Goal: Entertainment & Leisure: Consume media (video, audio)

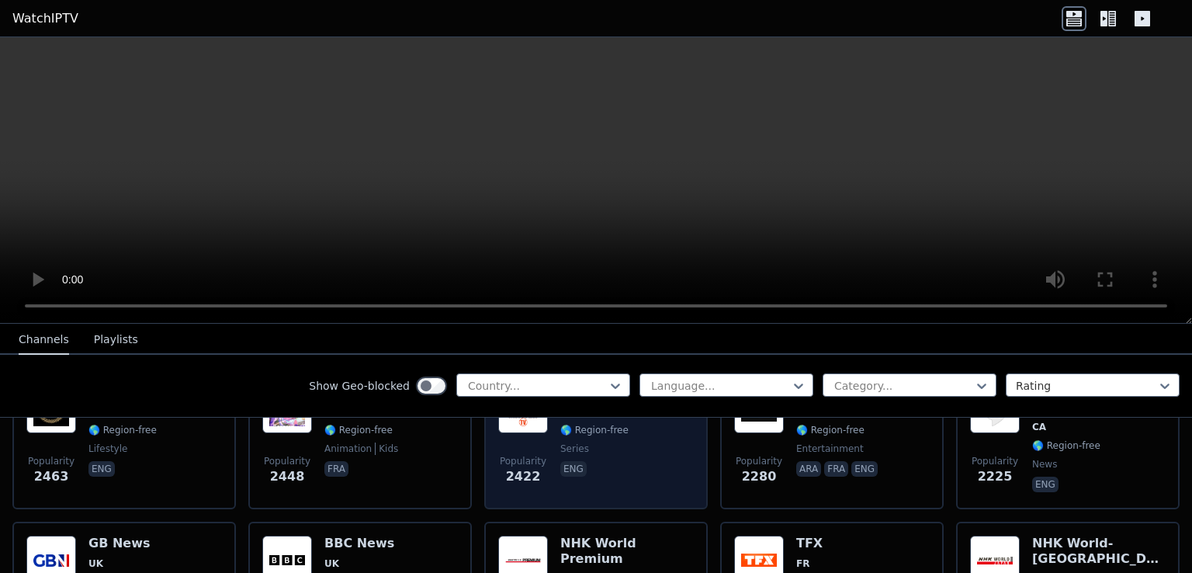
scroll to position [854, 0]
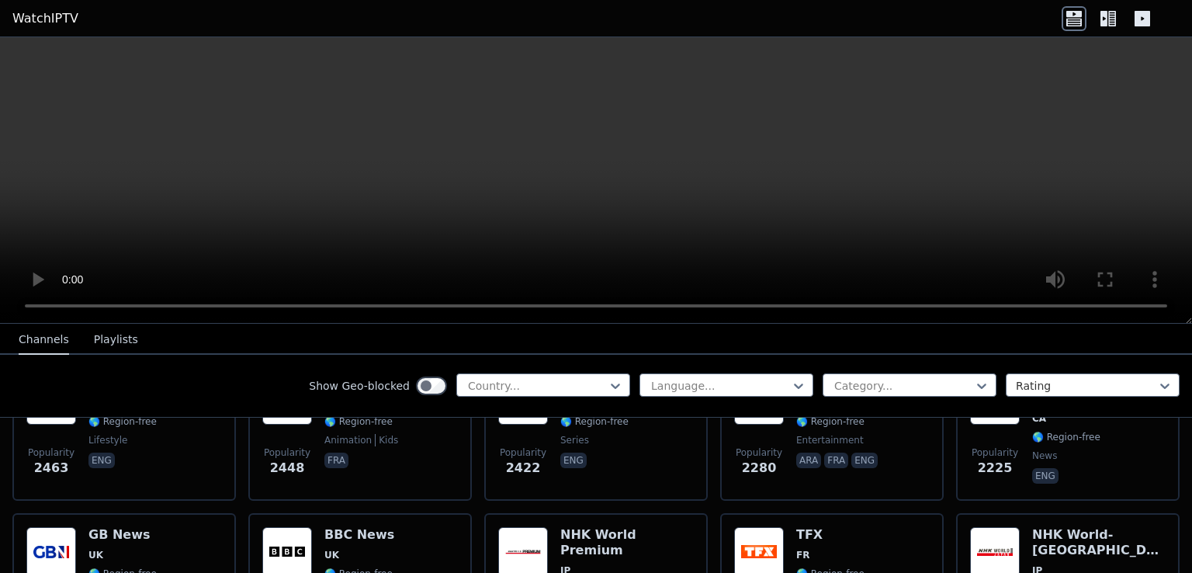
click at [1102, 16] on icon at bounding box center [1103, 19] width 7 height 16
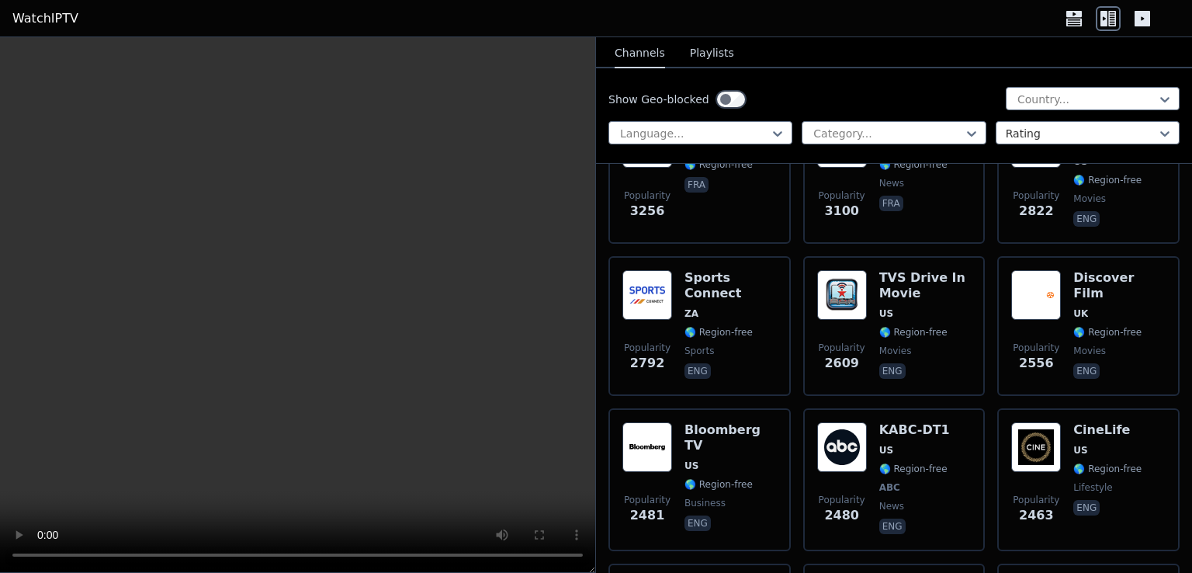
click at [1148, 22] on icon at bounding box center [1142, 19] width 16 height 16
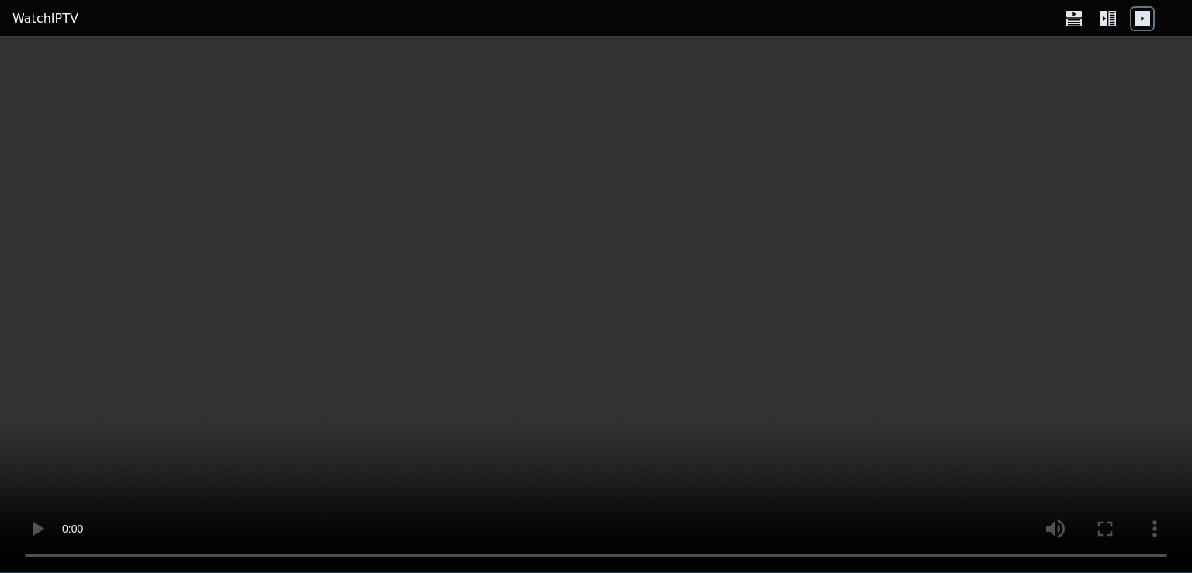
click at [1141, 23] on icon at bounding box center [1142, 19] width 16 height 16
click at [1081, 23] on icon at bounding box center [1074, 22] width 16 height 8
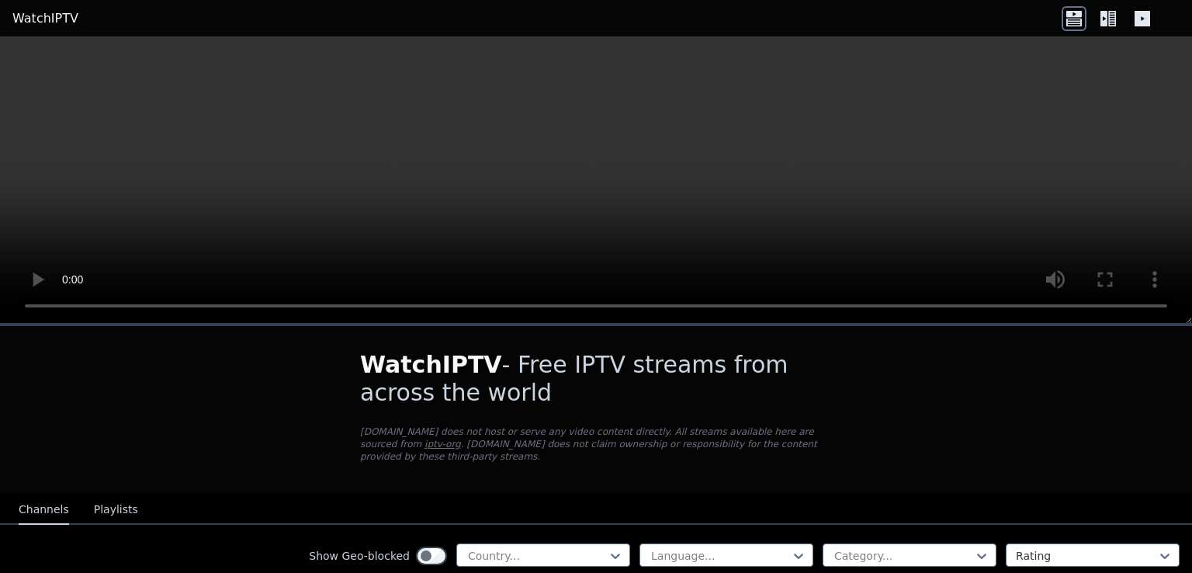
click at [1105, 19] on icon at bounding box center [1103, 19] width 7 height 16
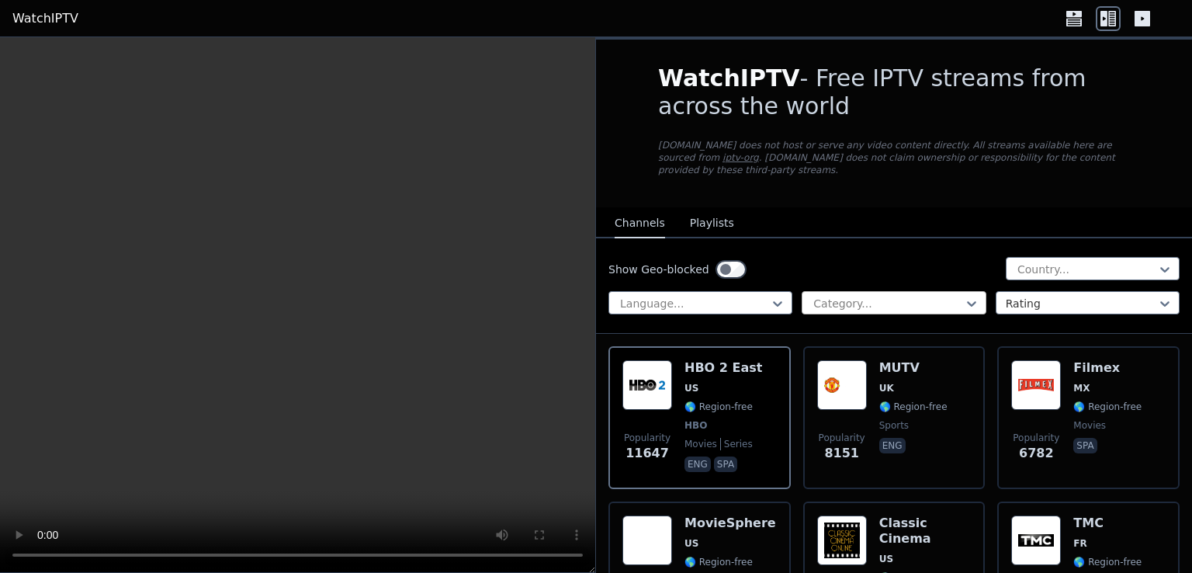
click at [924, 296] on div at bounding box center [887, 304] width 151 height 16
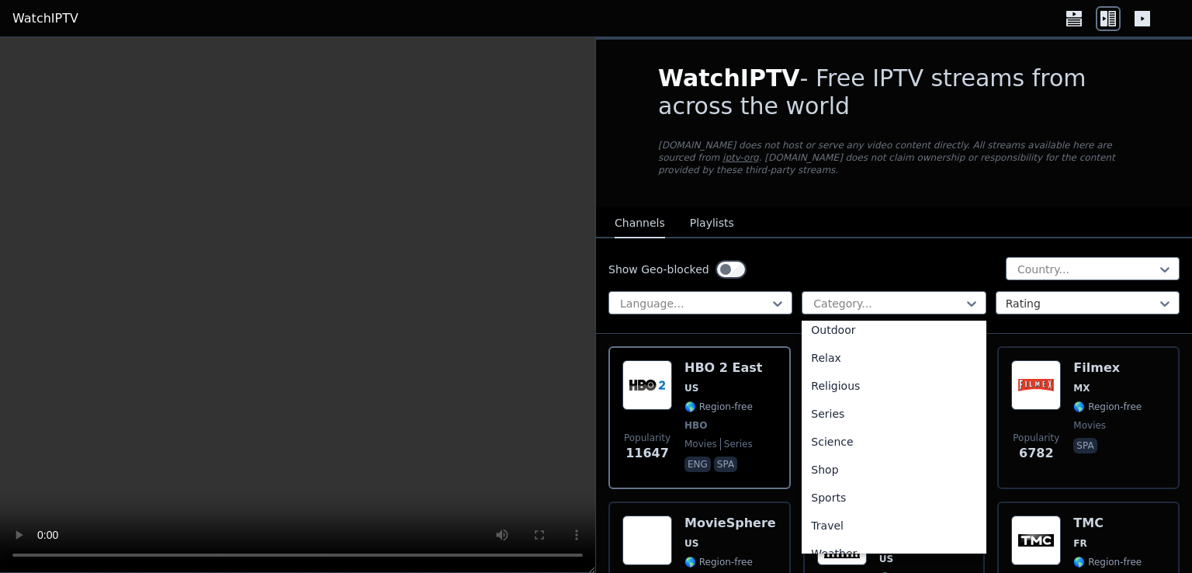
scroll to position [528, 0]
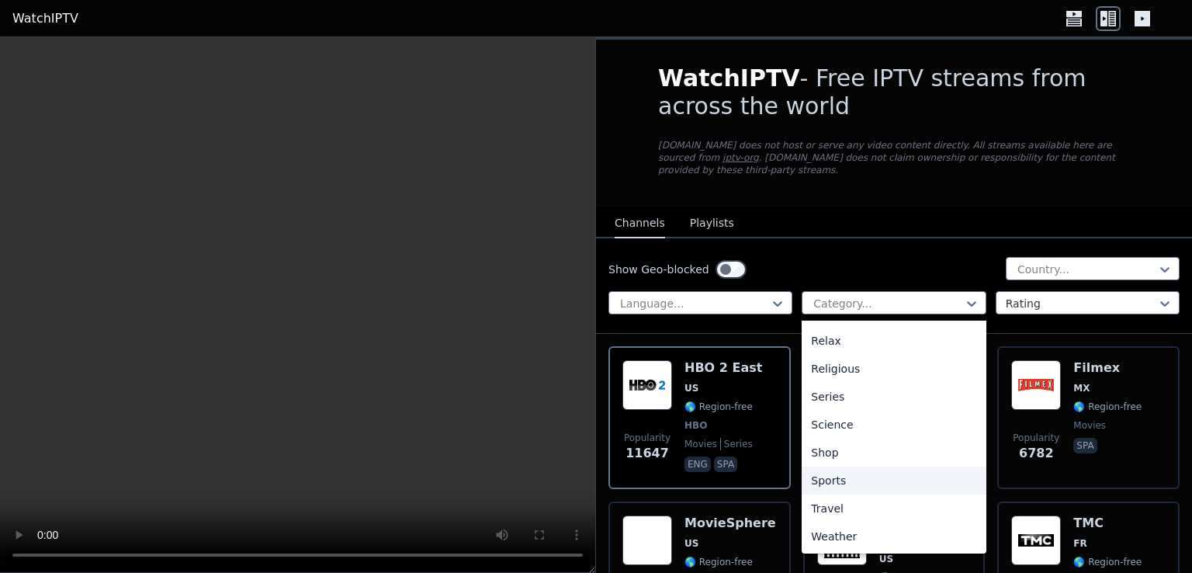
click at [832, 477] on div "Sports" at bounding box center [894, 480] width 184 height 28
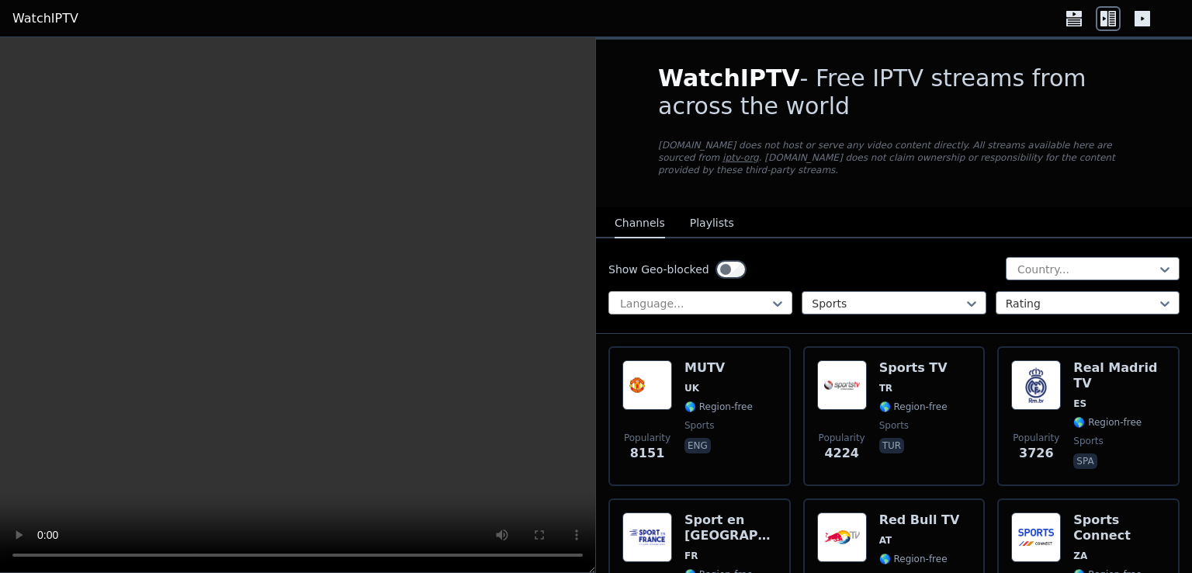
click at [730, 296] on div at bounding box center [693, 304] width 151 height 16
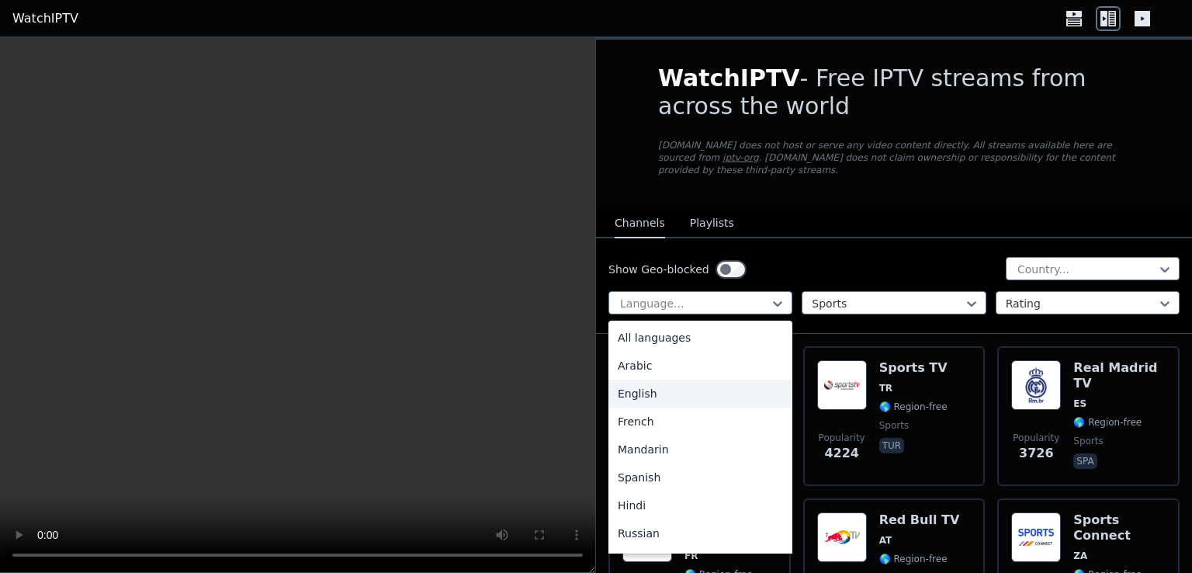
click at [733, 386] on div "English" at bounding box center [700, 393] width 184 height 28
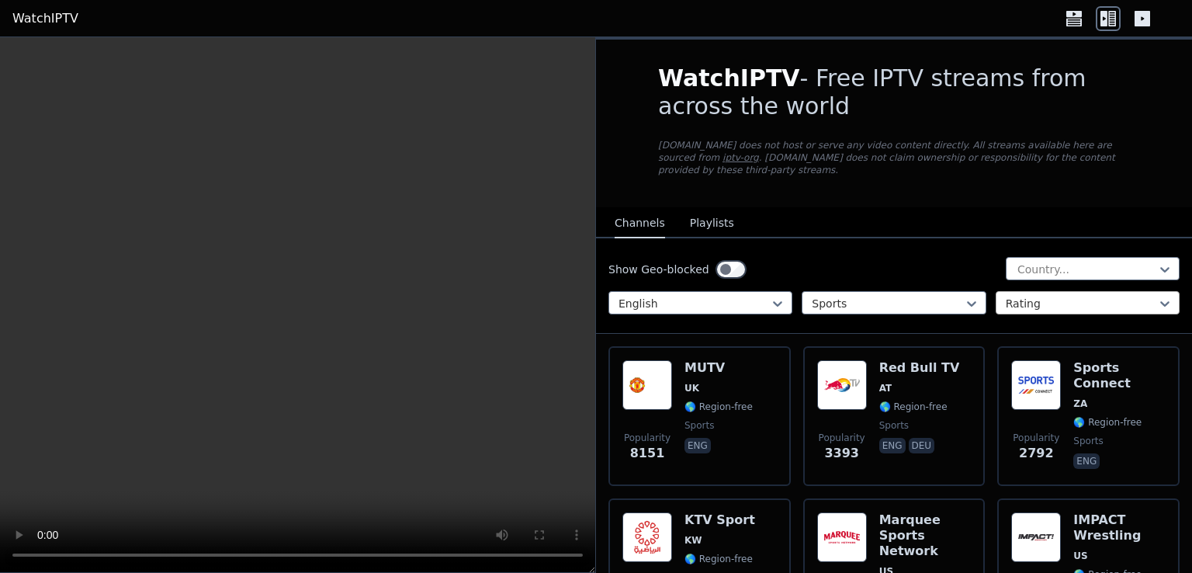
click at [1046, 296] on div at bounding box center [1081, 304] width 151 height 16
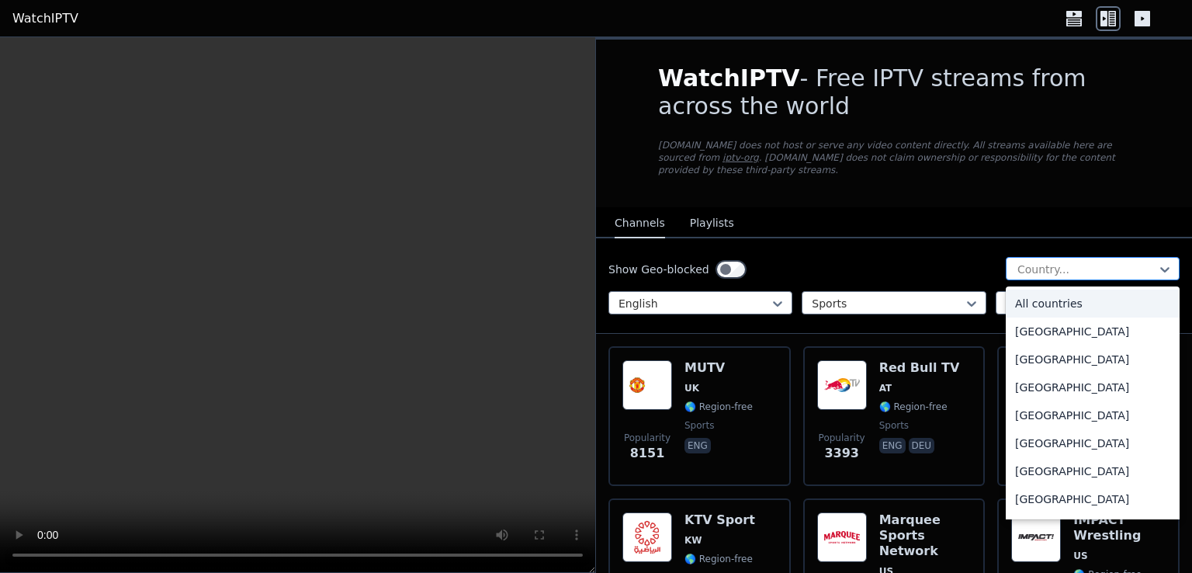
click at [1065, 262] on div at bounding box center [1086, 270] width 141 height 16
type input "***"
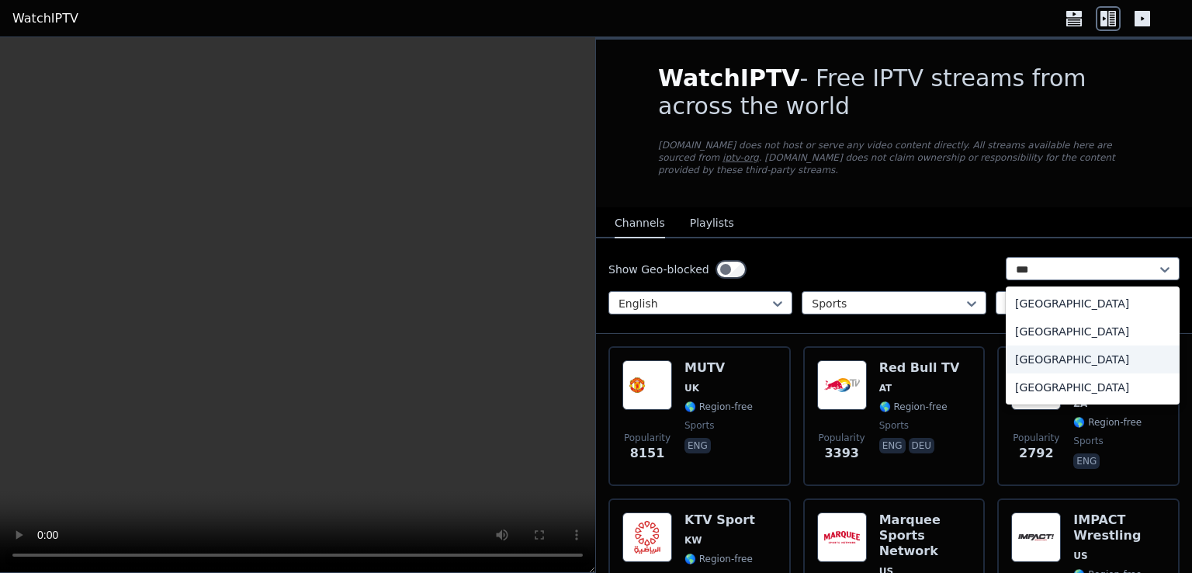
click at [1087, 353] on div "[GEOGRAPHIC_DATA]" at bounding box center [1093, 359] width 174 height 28
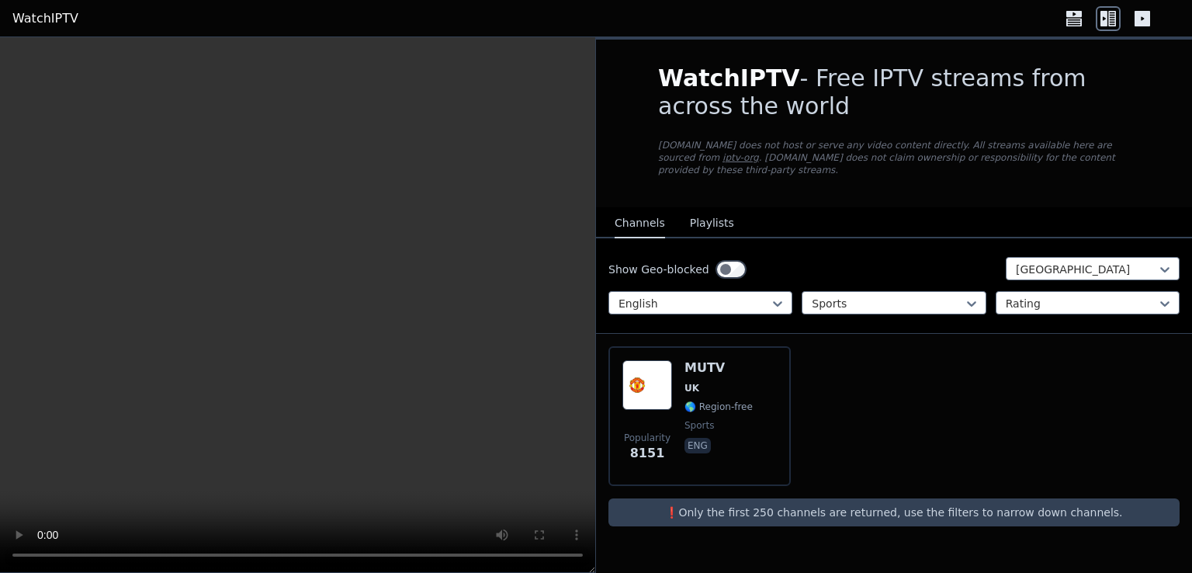
click at [891, 504] on p "❗️Only the first 250 channels are returned, use the filters to narrow down chan…" at bounding box center [894, 512] width 559 height 16
click at [908, 400] on div "Popularity 8151 MUTV [GEOGRAPHIC_DATA] 🌎 Region-free sports eng" at bounding box center [894, 416] width 596 height 165
click at [925, 296] on div at bounding box center [887, 304] width 151 height 16
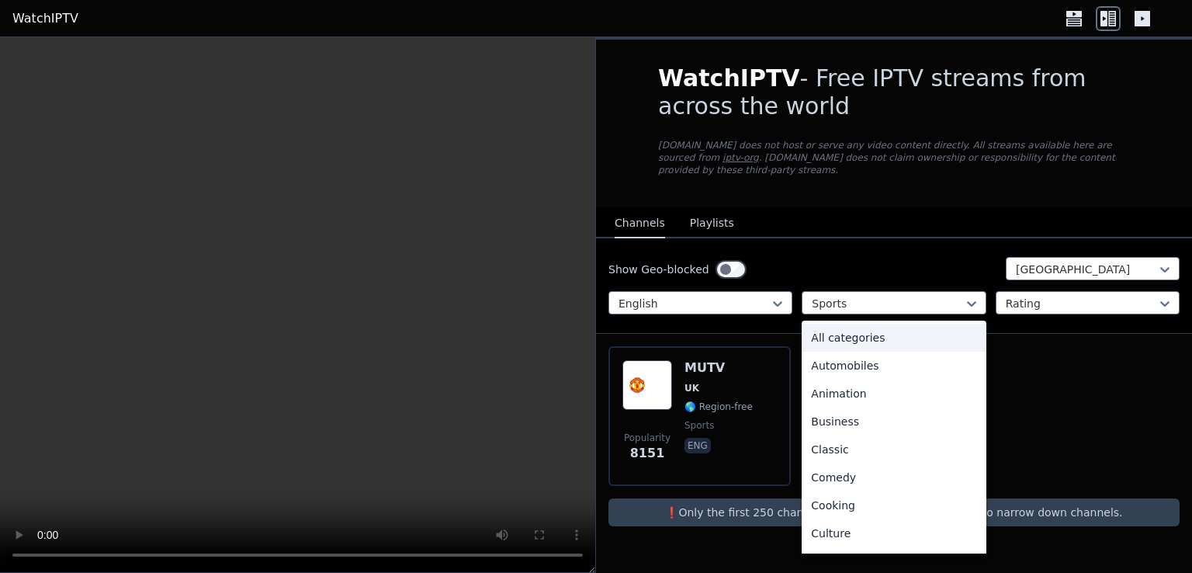
click at [884, 327] on div "All categories" at bounding box center [894, 338] width 184 height 28
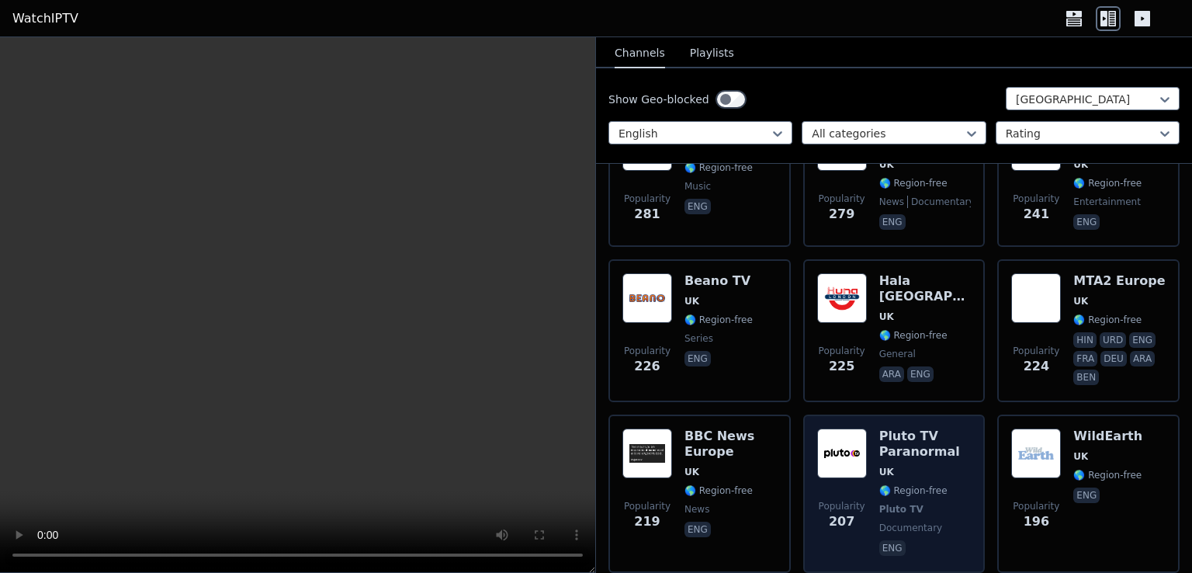
scroll to position [621, 0]
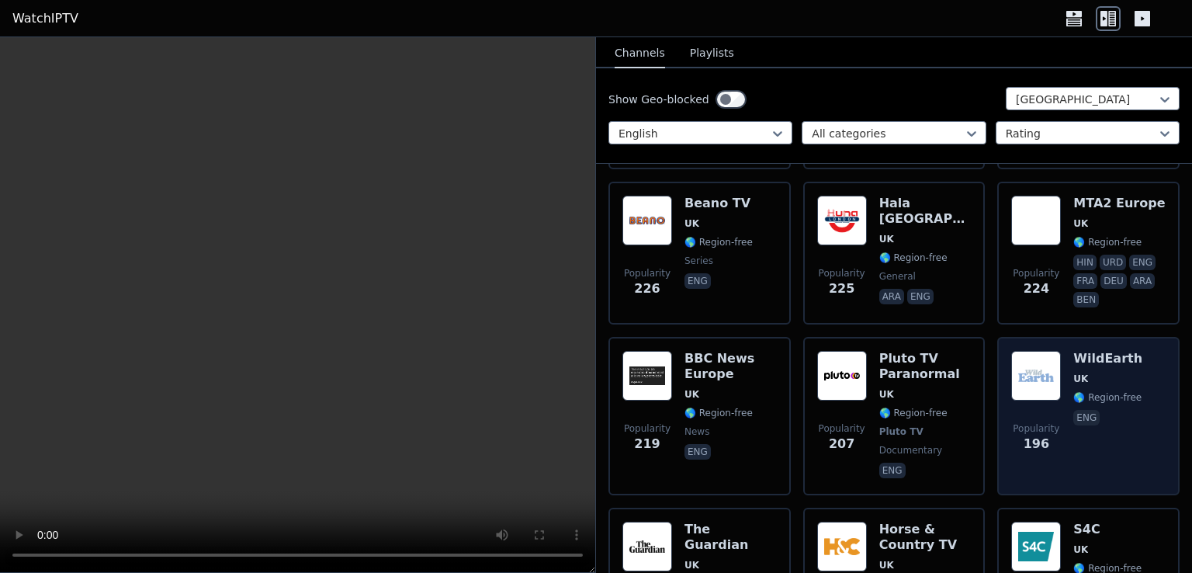
click at [1044, 351] on img at bounding box center [1036, 376] width 50 height 50
click at [1049, 354] on img at bounding box center [1036, 376] width 50 height 50
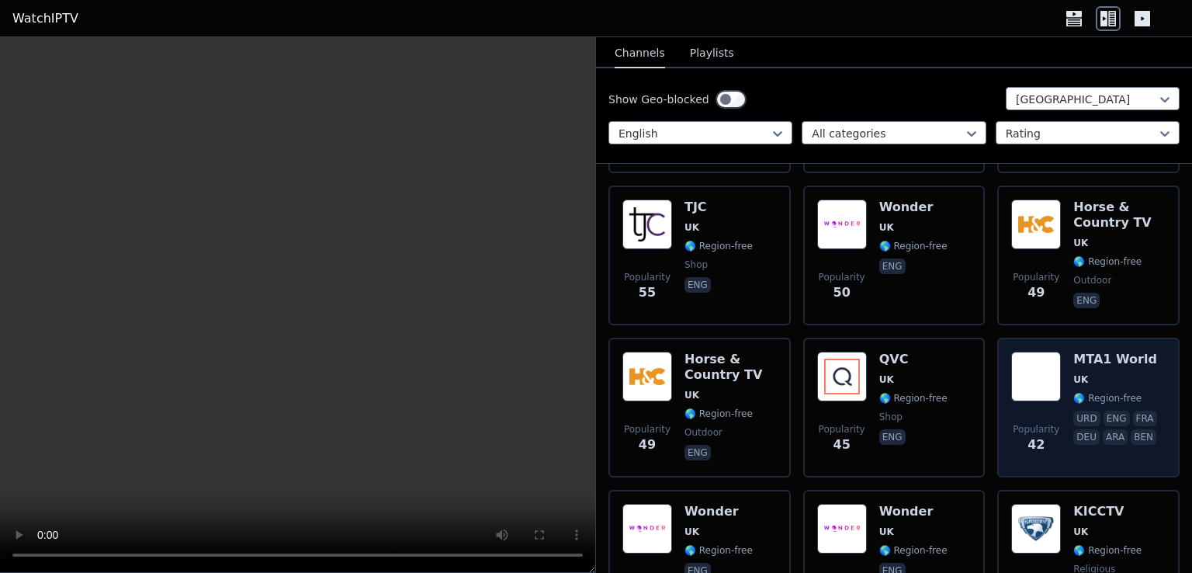
scroll to position [2018, 0]
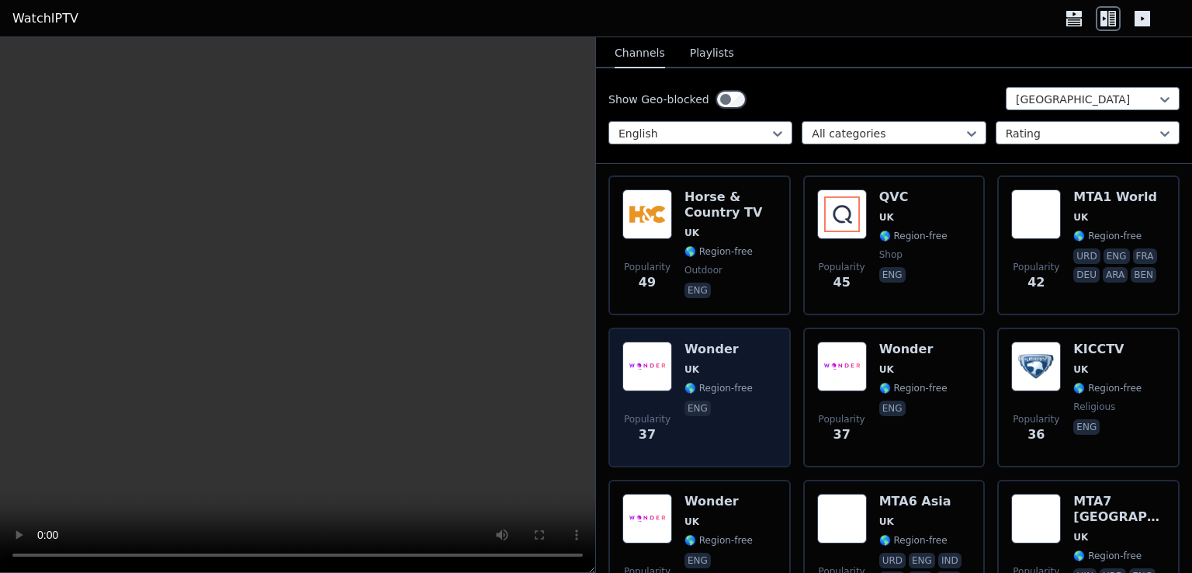
click at [694, 363] on span "UK" at bounding box center [691, 369] width 15 height 12
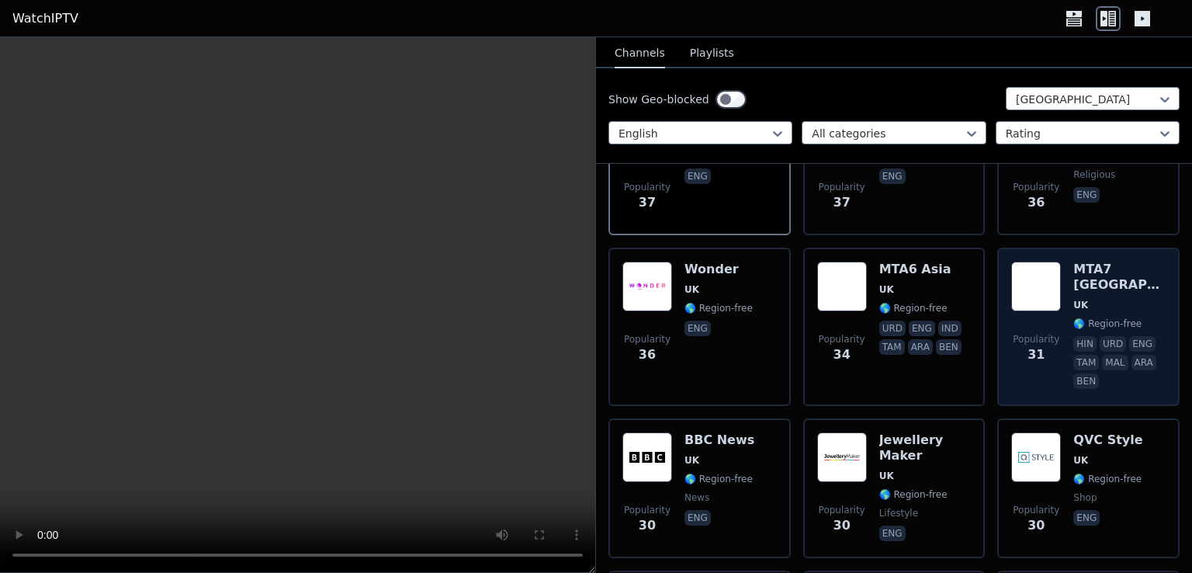
scroll to position [2250, 0]
click at [1091, 298] on span "UK" at bounding box center [1119, 304] width 92 height 12
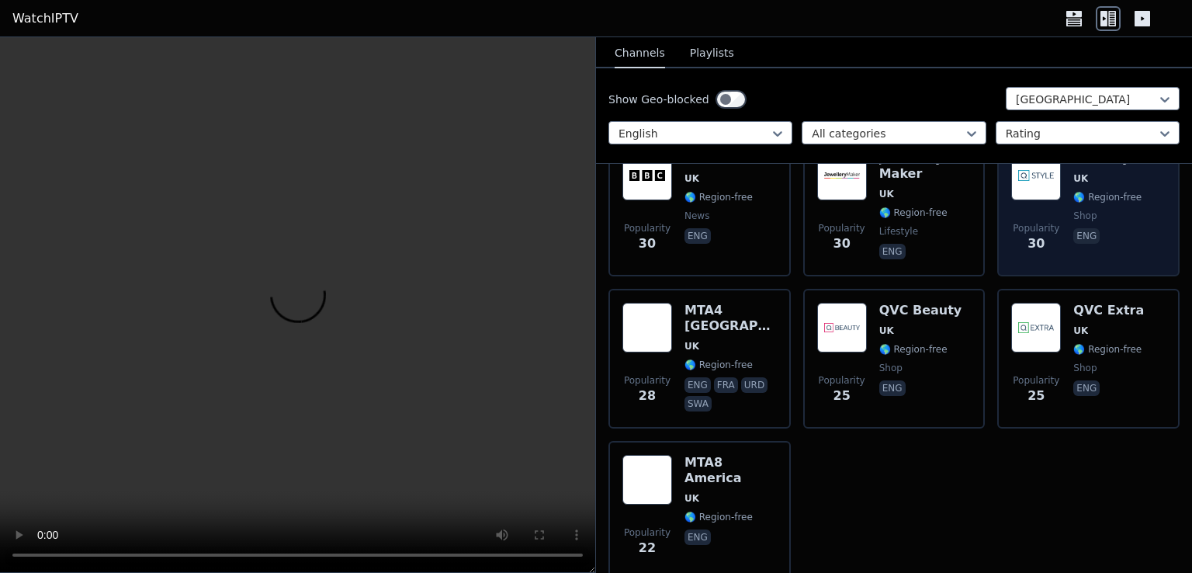
scroll to position [2561, 0]
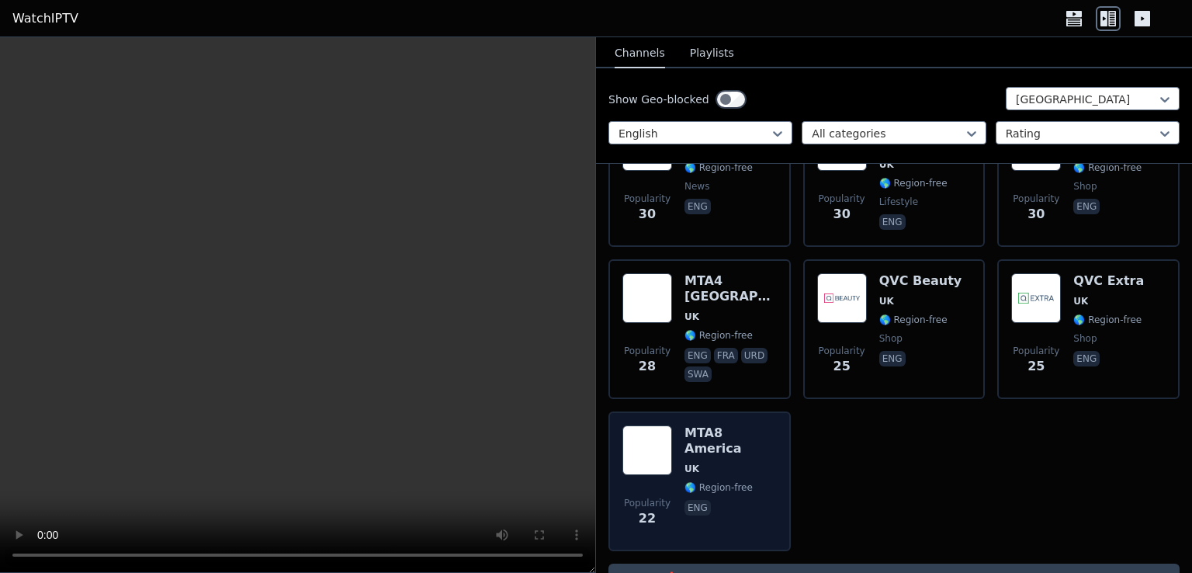
click at [734, 462] on span "UK" at bounding box center [730, 468] width 92 height 12
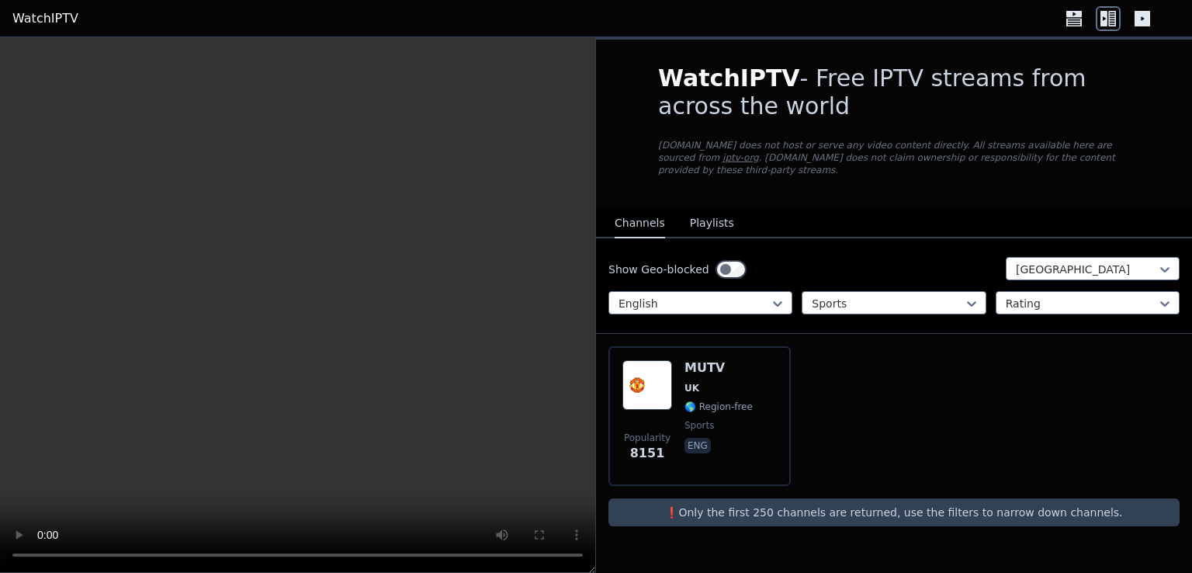
drag, startPoint x: 574, startPoint y: 140, endPoint x: 566, endPoint y: 137, distance: 8.4
drag, startPoint x: 992, startPoint y: 213, endPoint x: 913, endPoint y: 218, distance: 79.3
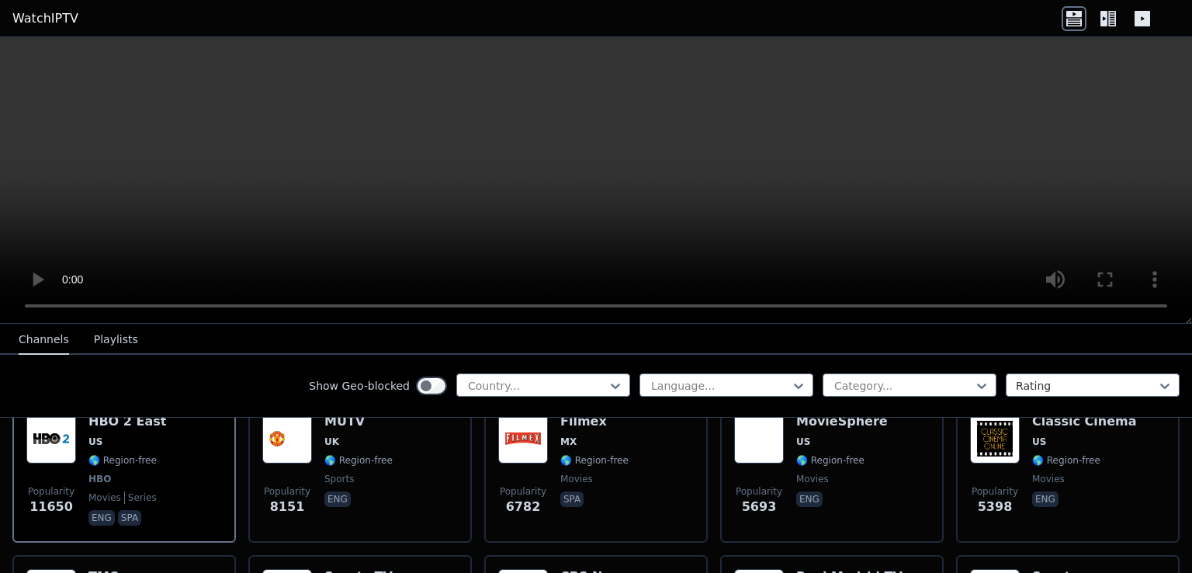
scroll to position [233, 0]
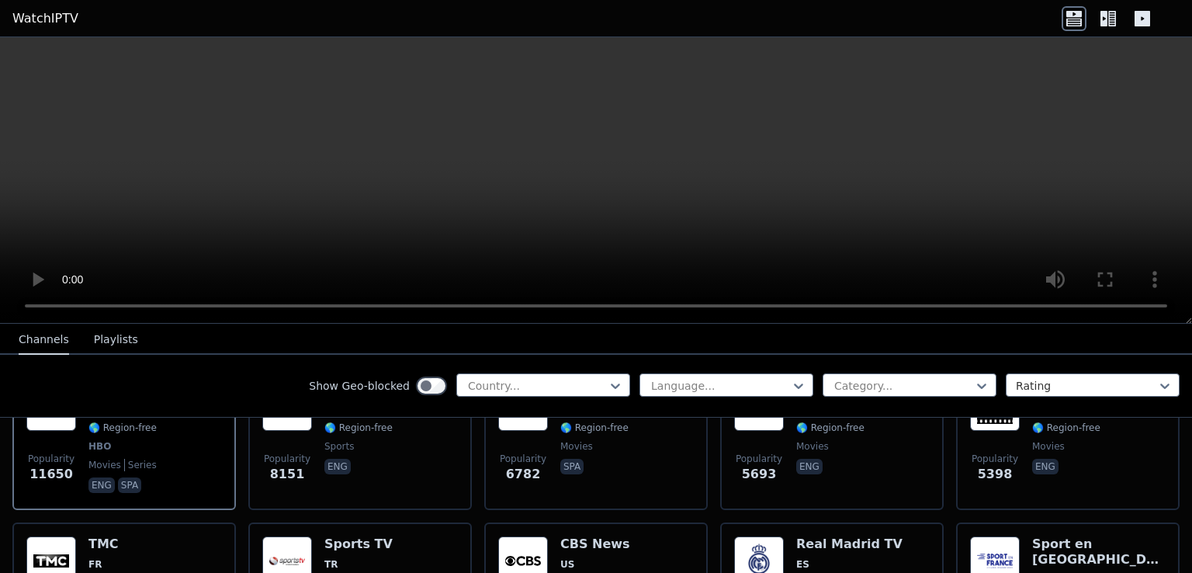
click at [1102, 14] on icon at bounding box center [1103, 19] width 7 height 16
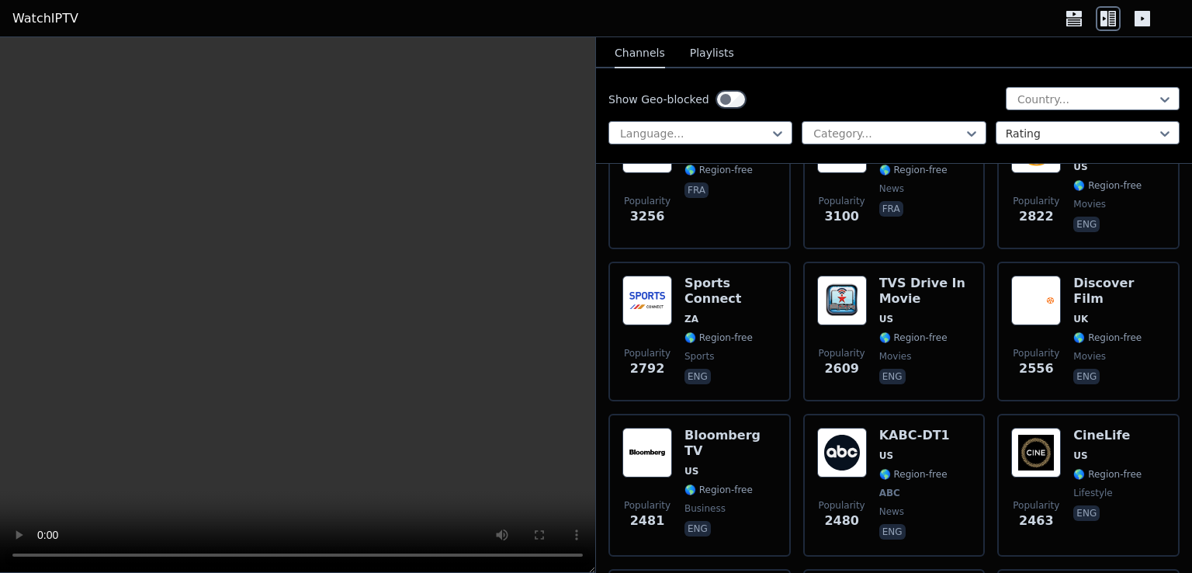
scroll to position [931, 0]
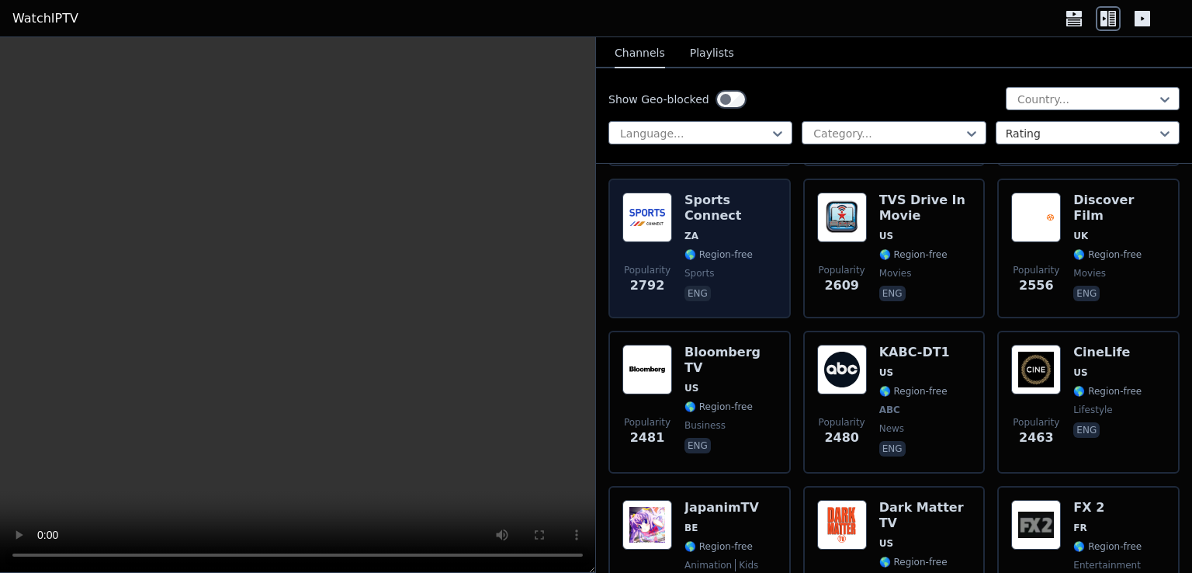
click at [688, 230] on span "ZA" at bounding box center [691, 236] width 14 height 12
click at [705, 192] on h6 "Sports Connect" at bounding box center [730, 207] width 92 height 31
click at [704, 192] on h6 "Sports Connect" at bounding box center [730, 207] width 92 height 31
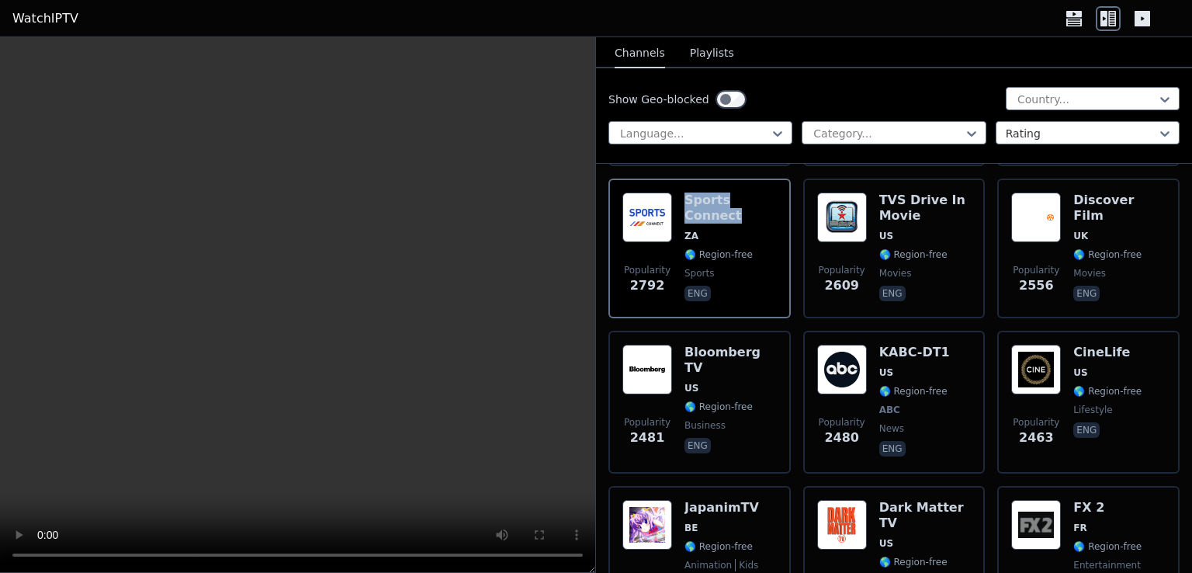
click at [704, 57] on button "Playlists" at bounding box center [712, 53] width 44 height 29
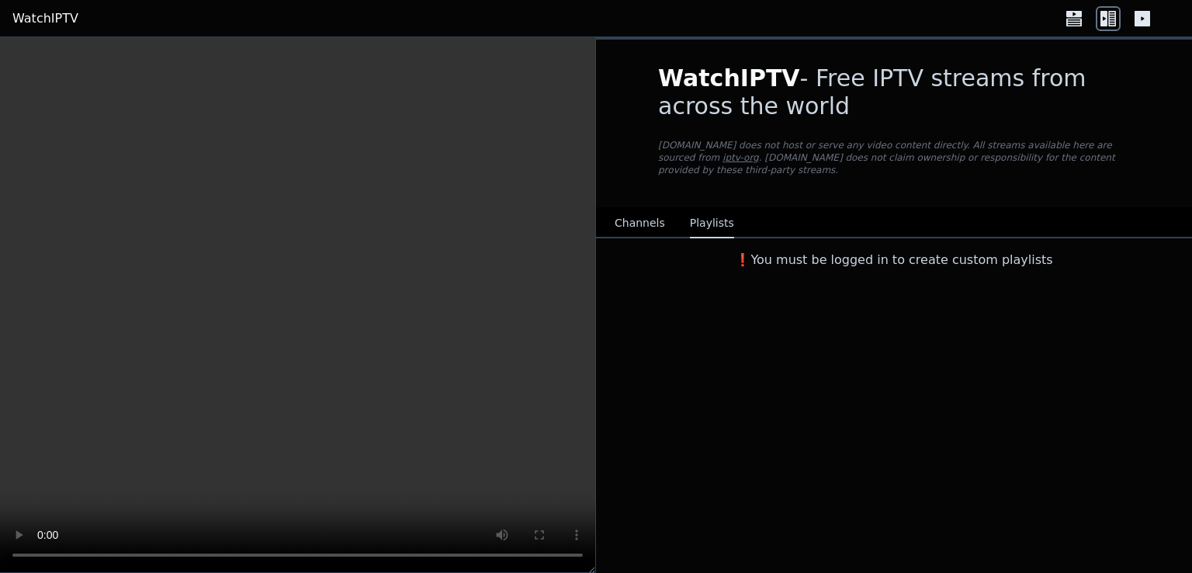
click at [854, 257] on div "❗️You must be logged in to create custom playlists" at bounding box center [894, 256] width 596 height 37
click at [646, 213] on button "Channels" at bounding box center [640, 223] width 50 height 29
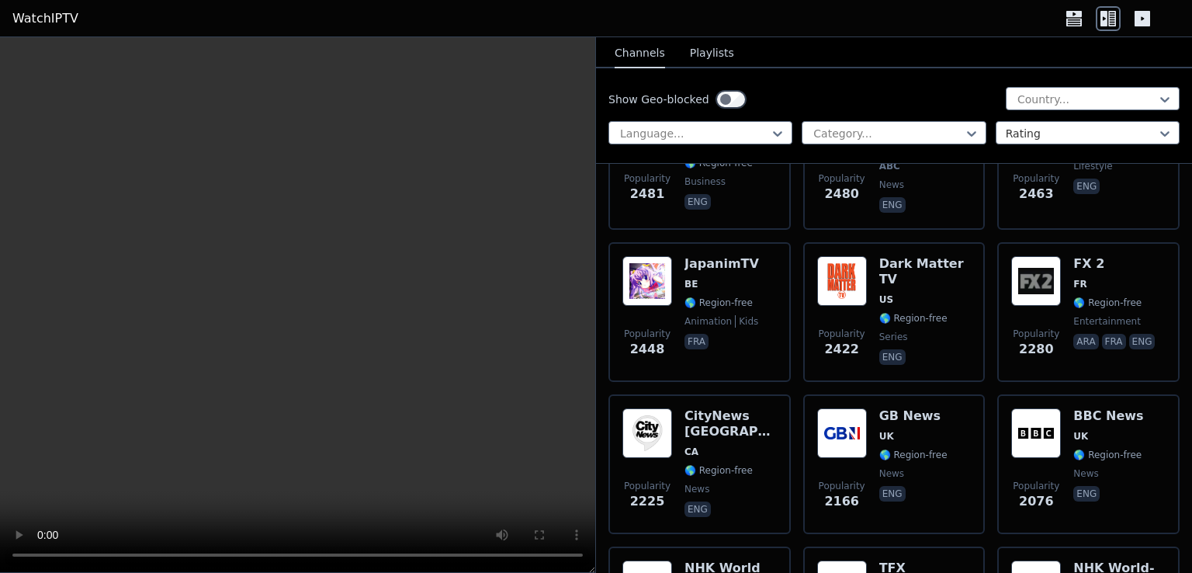
scroll to position [1192, 0]
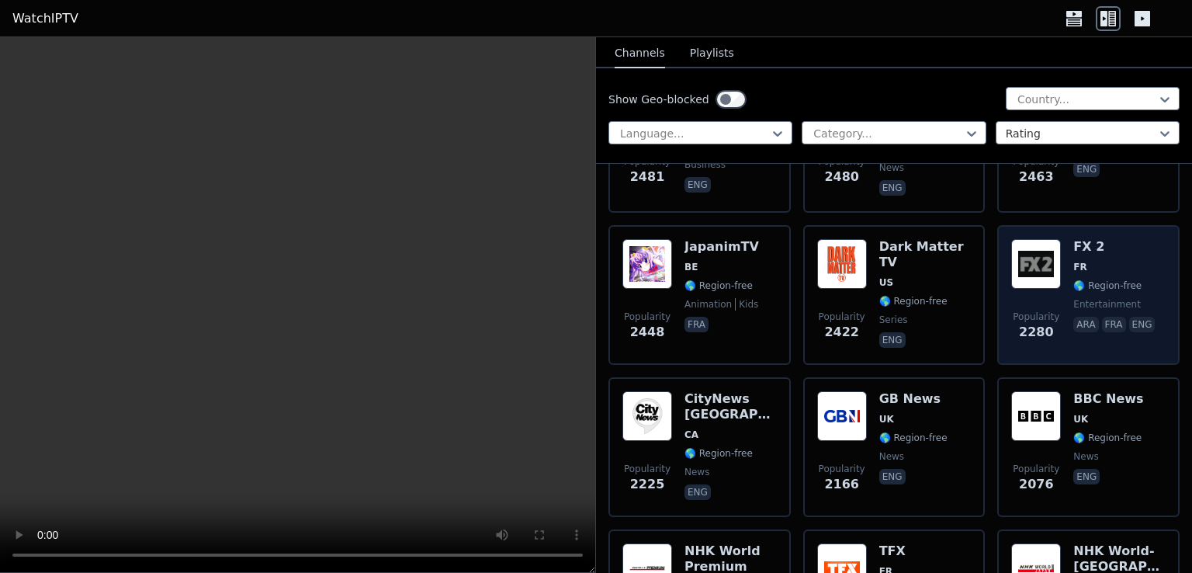
click at [1042, 239] on img at bounding box center [1036, 264] width 50 height 50
click at [1044, 240] on img at bounding box center [1036, 264] width 50 height 50
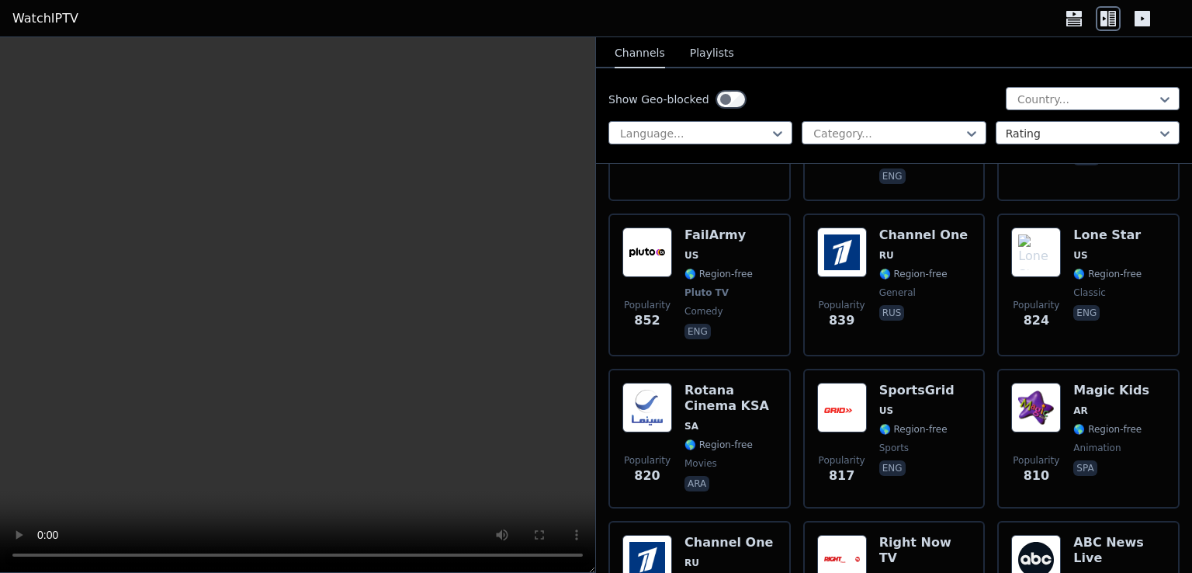
scroll to position [5497, 0]
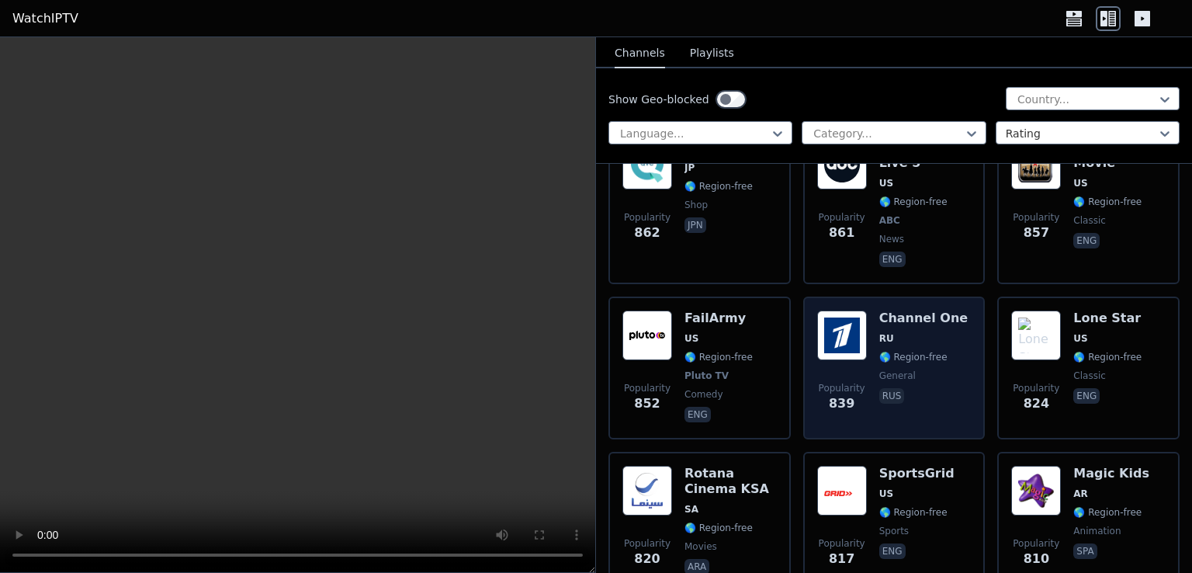
click at [839, 310] on img at bounding box center [842, 335] width 50 height 50
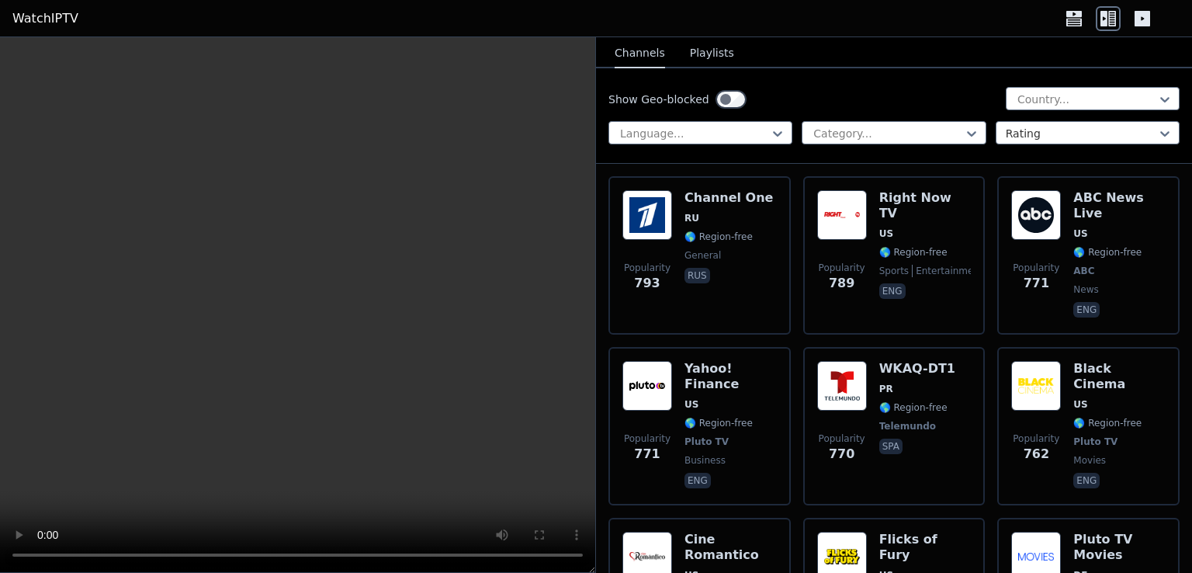
scroll to position [5776, 0]
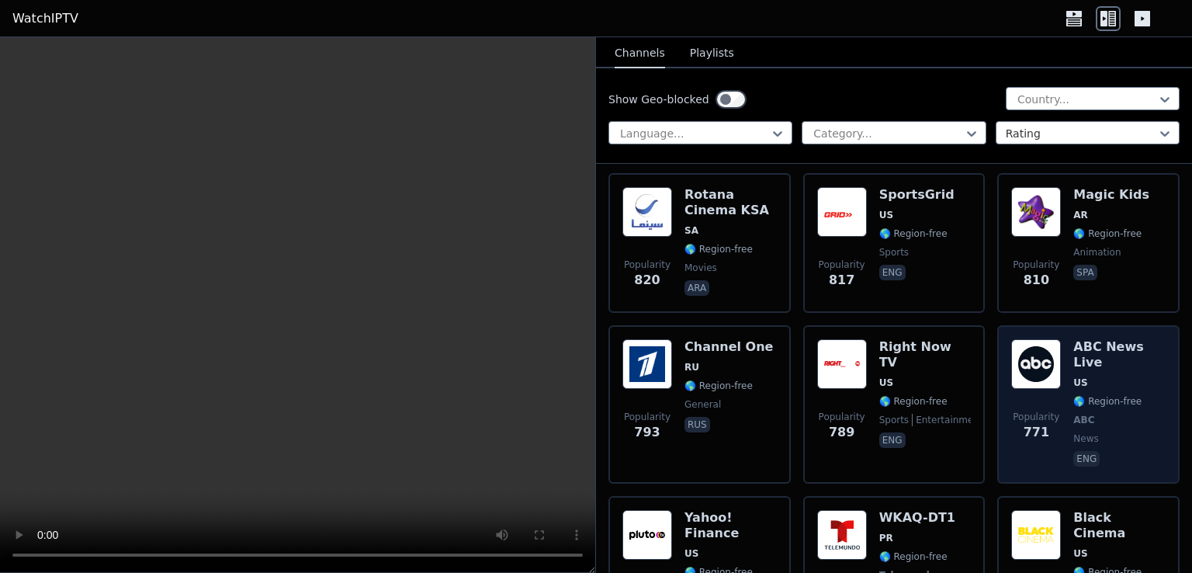
click at [1108, 339] on h6 "ABC News Live" at bounding box center [1119, 354] width 92 height 31
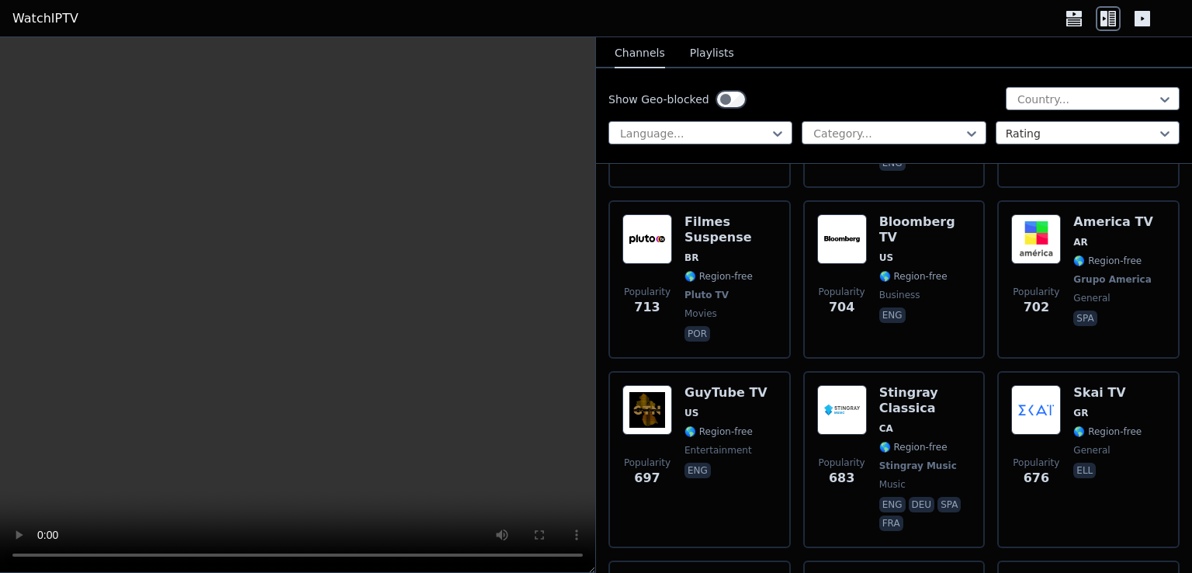
scroll to position [6684, 0]
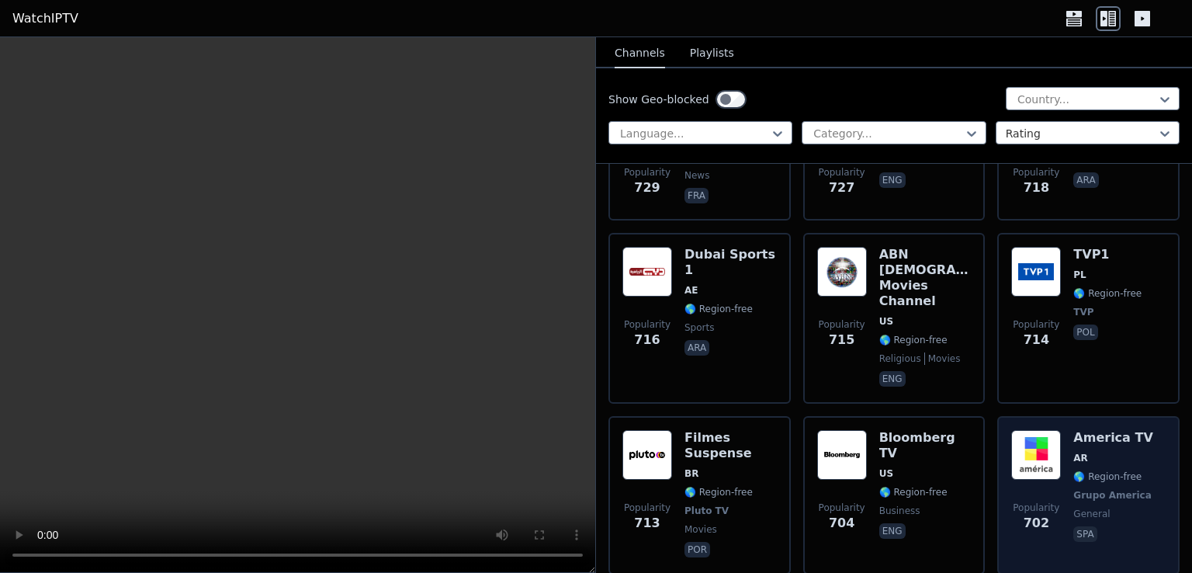
click at [1077, 430] on h6 "America TV" at bounding box center [1113, 438] width 81 height 16
click at [1079, 430] on h6 "America TV" at bounding box center [1113, 438] width 81 height 16
click at [1087, 430] on div "America TV AR 🌎 Region-free Grupo America general spa" at bounding box center [1113, 495] width 81 height 130
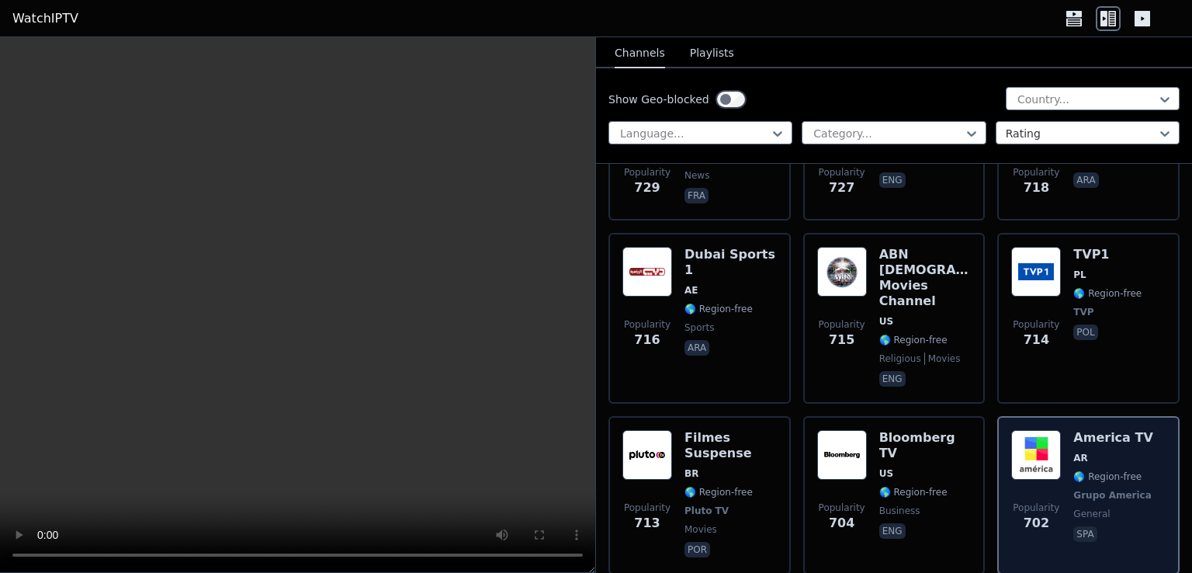
click at [1086, 430] on h6 "America TV" at bounding box center [1113, 438] width 81 height 16
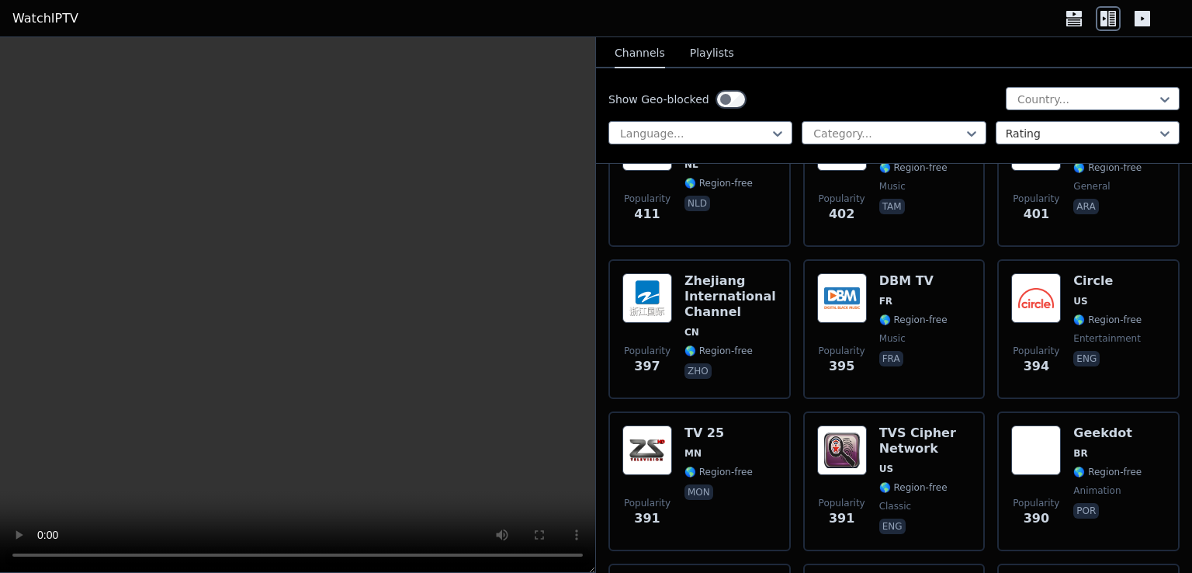
scroll to position [13021, 0]
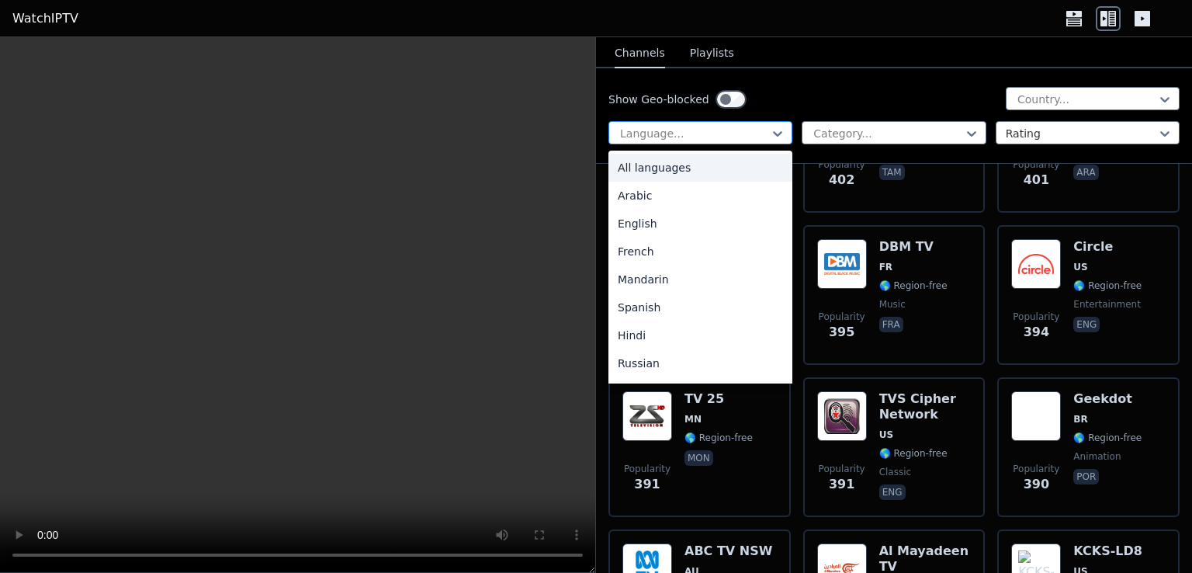
click at [733, 128] on div at bounding box center [693, 134] width 151 height 16
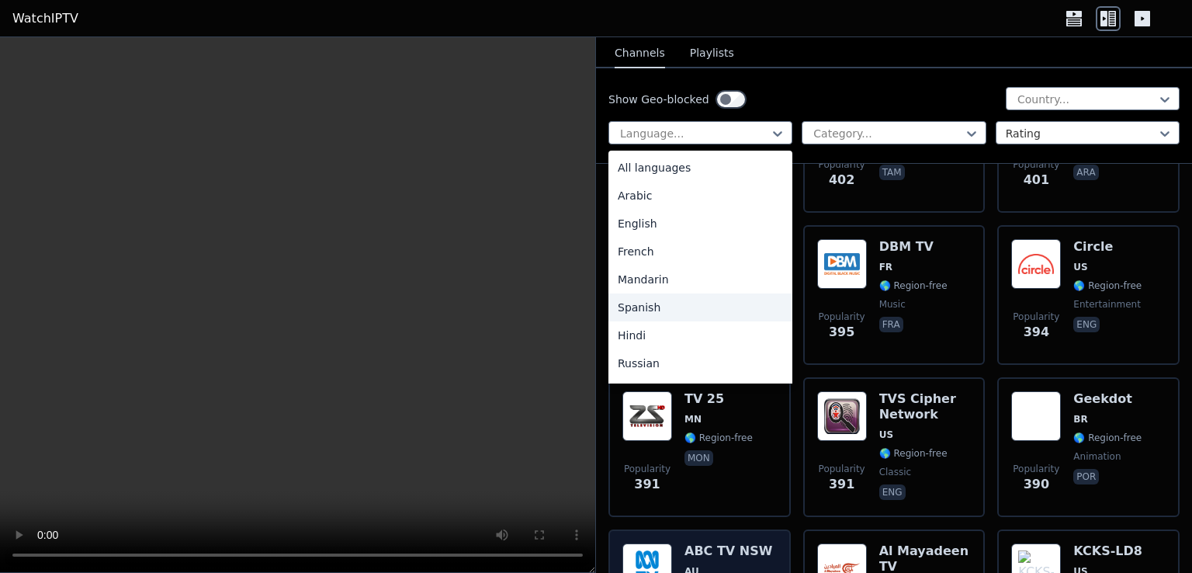
drag, startPoint x: 702, startPoint y: 311, endPoint x: 714, endPoint y: 311, distance: 11.6
click at [706, 311] on div "Spanish" at bounding box center [700, 307] width 184 height 28
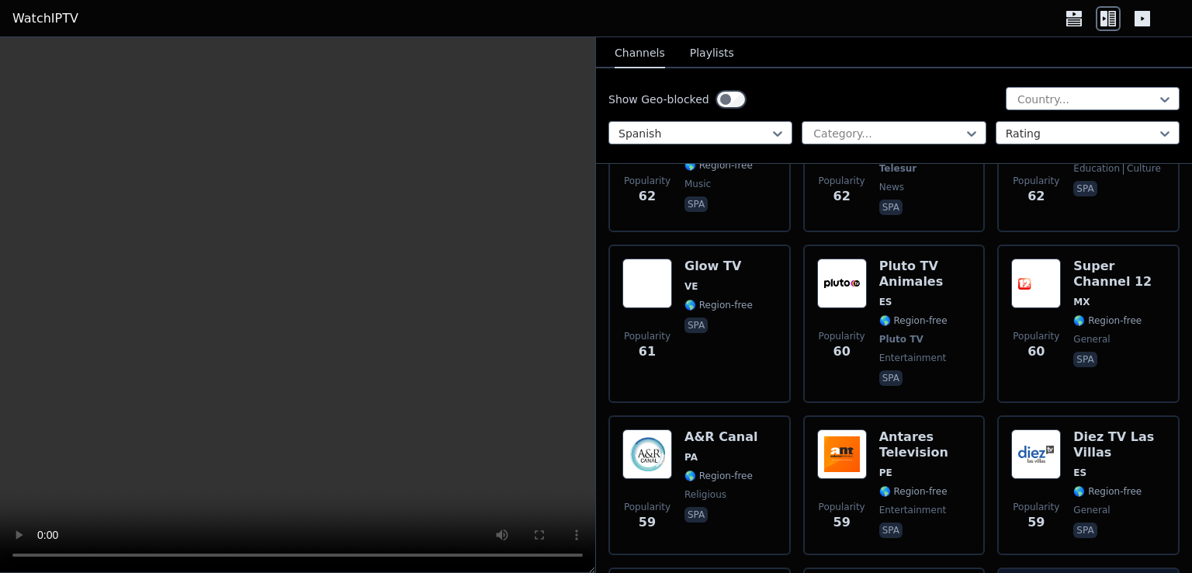
scroll to position [12526, 0]
